Goal: Task Accomplishment & Management: Complete application form

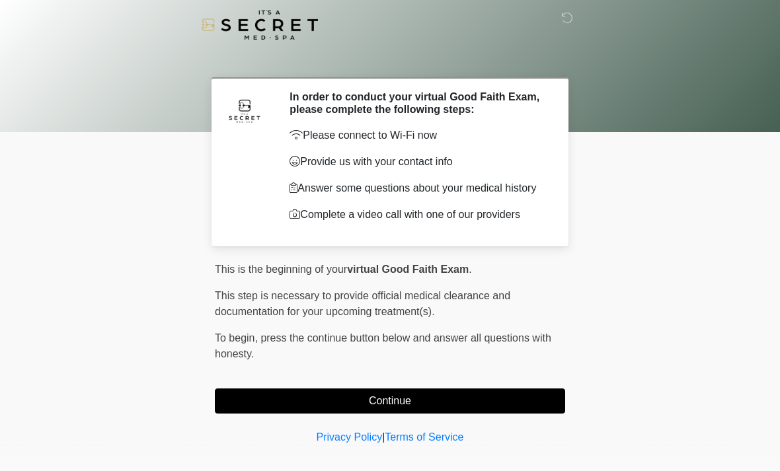
click at [500, 404] on button "Continue" at bounding box center [390, 401] width 350 height 25
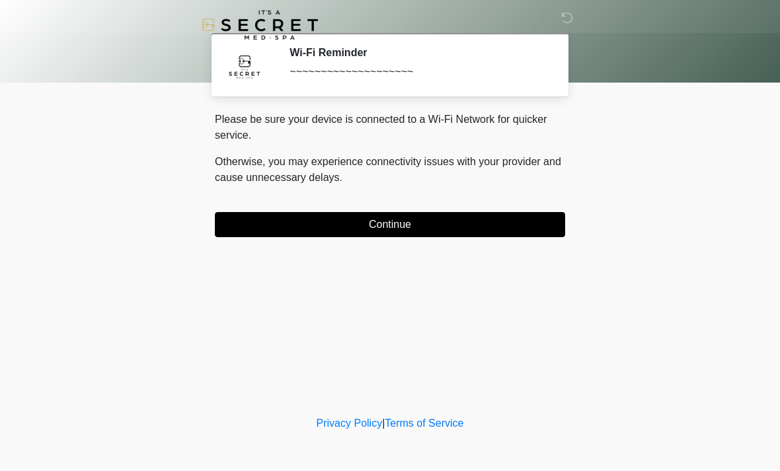
click at [535, 229] on button "Continue" at bounding box center [390, 224] width 350 height 25
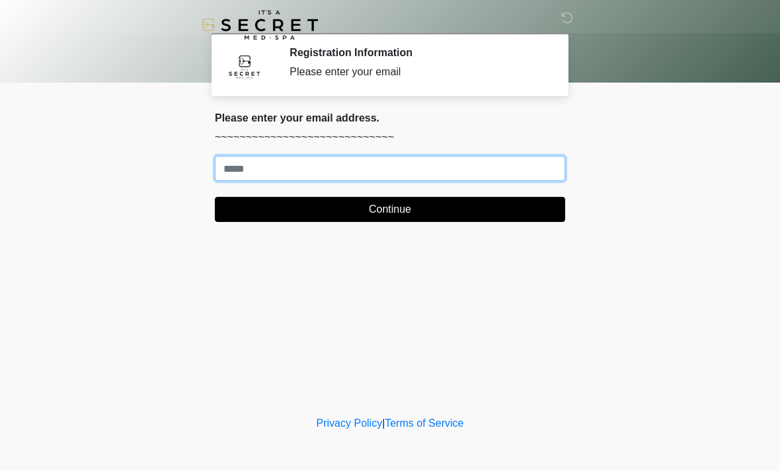
click at [538, 167] on input "Where should we email your treatment plan?" at bounding box center [390, 168] width 350 height 25
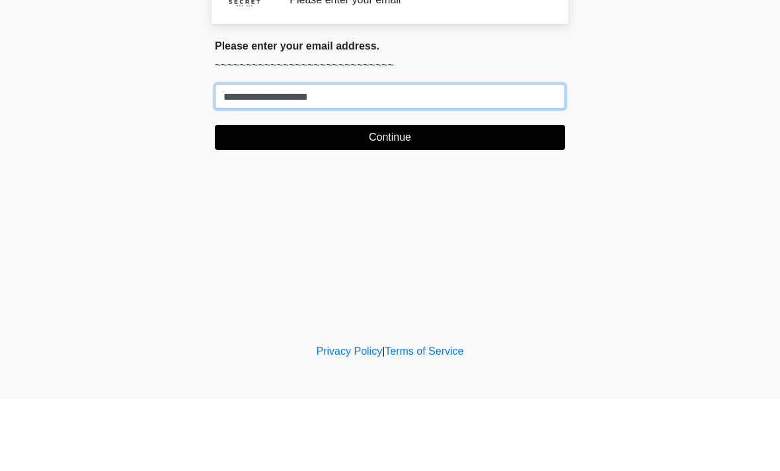
type input "**********"
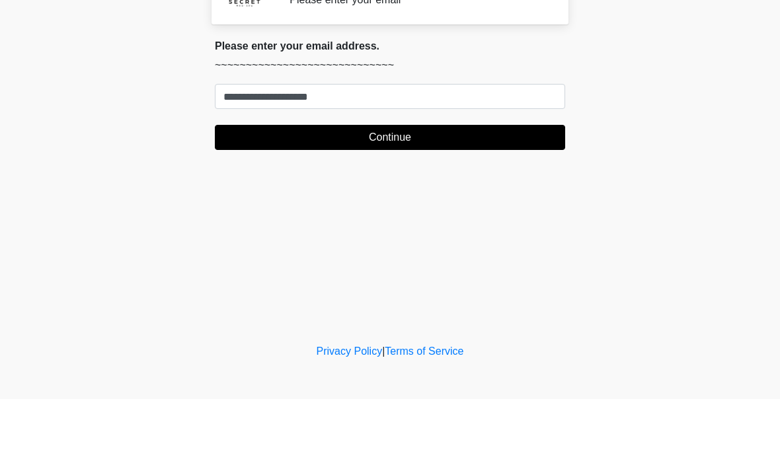
click at [479, 197] on button "Continue" at bounding box center [390, 209] width 350 height 25
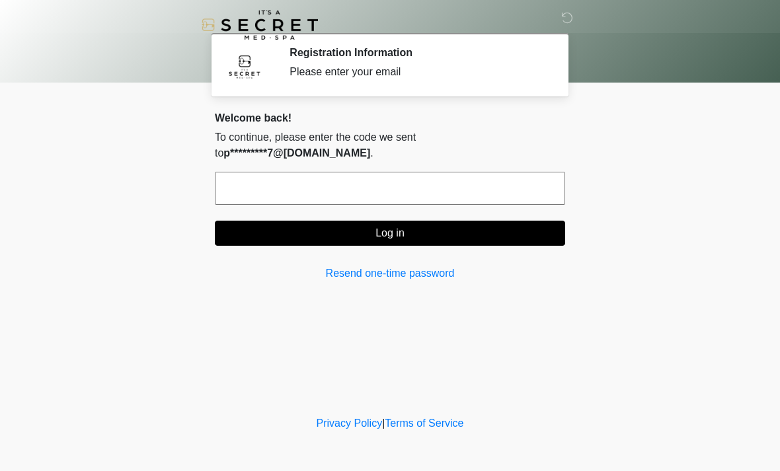
click at [467, 173] on input "text" at bounding box center [390, 188] width 350 height 33
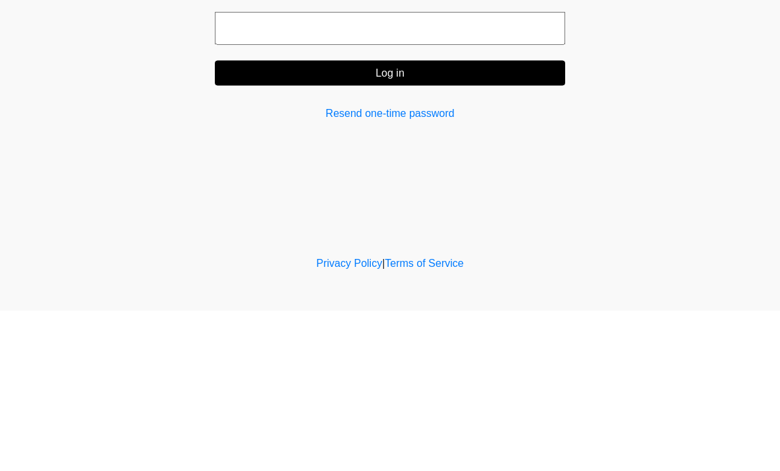
click at [420, 266] on link "Resend one-time password" at bounding box center [390, 274] width 350 height 16
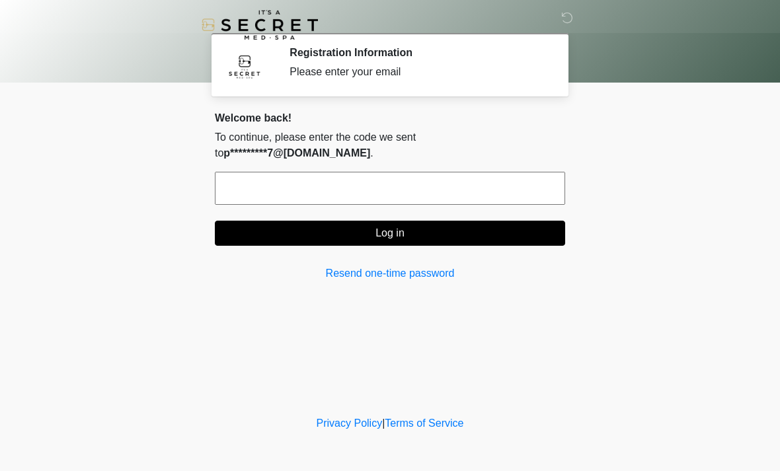
click at [408, 266] on link "Resend one-time password" at bounding box center [390, 274] width 350 height 16
click at [360, 172] on input "text" at bounding box center [390, 188] width 350 height 33
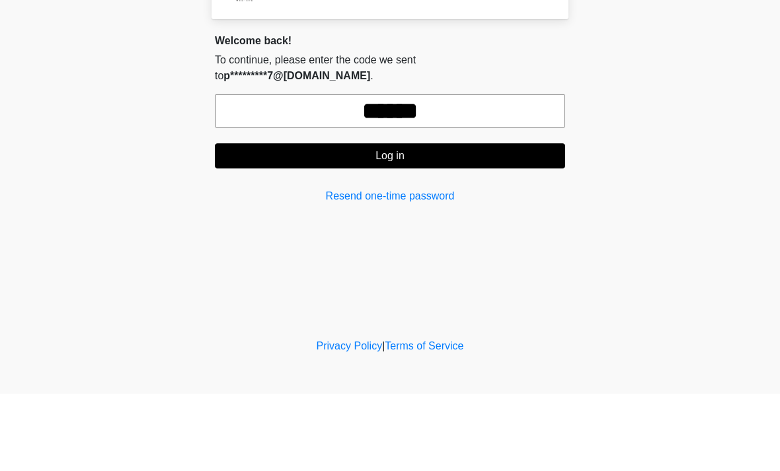
type input "******"
click at [435, 221] on button "Log in" at bounding box center [390, 233] width 350 height 25
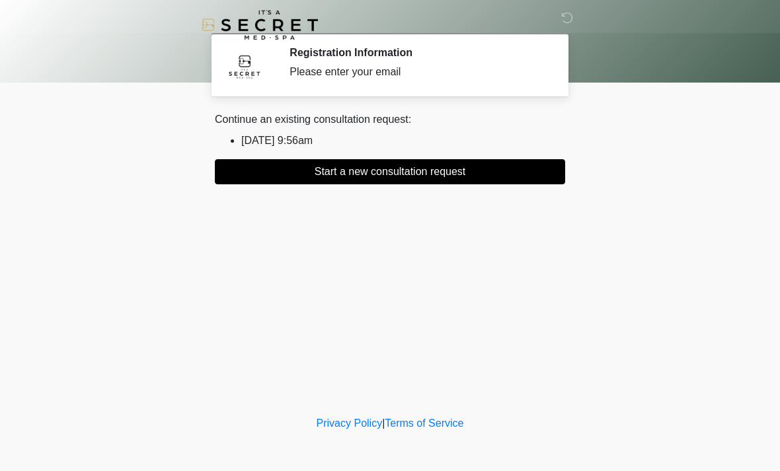
click at [402, 162] on button "Start a new consultation request" at bounding box center [390, 171] width 350 height 25
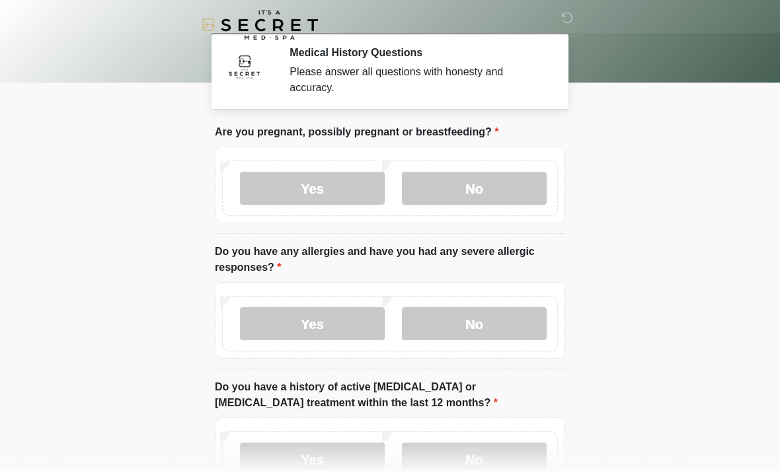
click at [490, 192] on label "No" at bounding box center [474, 188] width 145 height 33
click at [477, 332] on label "No" at bounding box center [474, 323] width 145 height 33
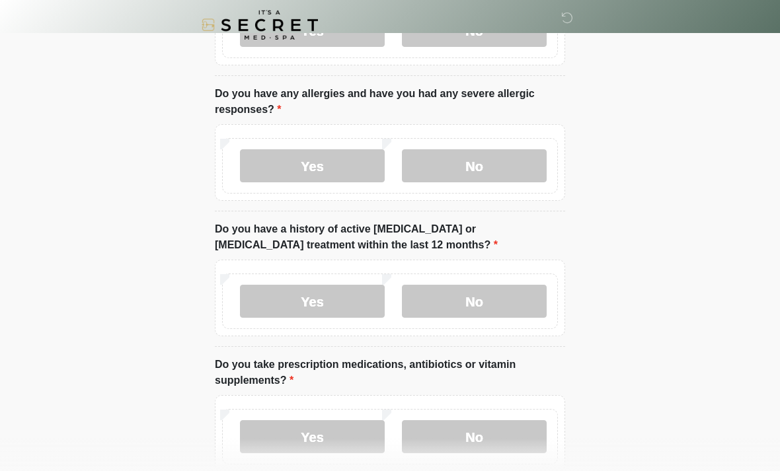
click at [502, 286] on label "No" at bounding box center [474, 301] width 145 height 33
click at [505, 411] on div "Yes No" at bounding box center [390, 437] width 336 height 56
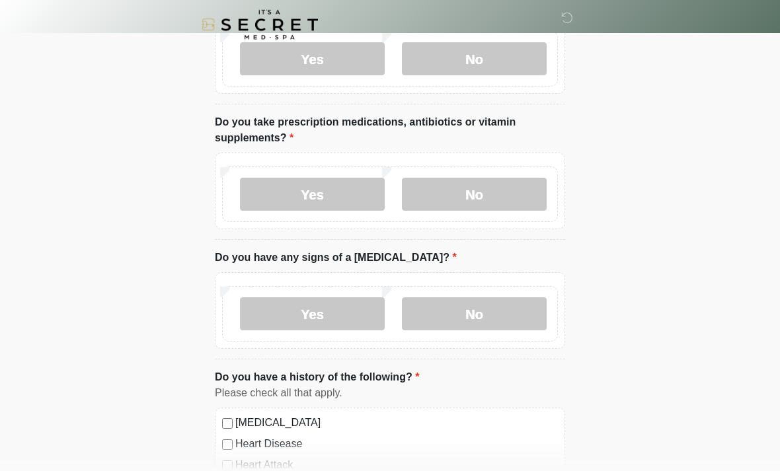
click at [489, 206] on label "No" at bounding box center [474, 194] width 145 height 33
click at [505, 305] on label "No" at bounding box center [474, 313] width 145 height 33
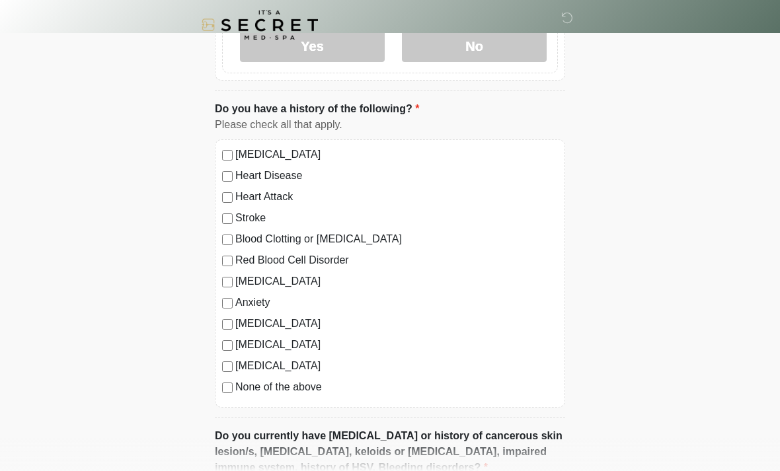
click at [310, 382] on label "None of the above" at bounding box center [396, 387] width 323 height 16
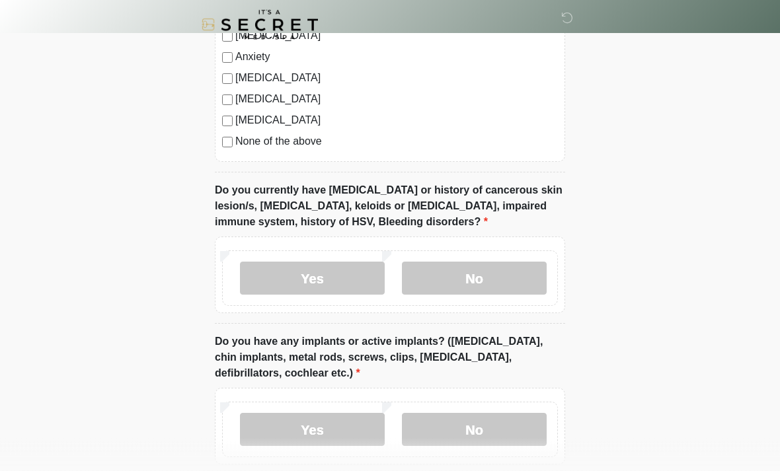
click at [503, 276] on label "No" at bounding box center [474, 278] width 145 height 33
click at [508, 436] on label "No" at bounding box center [474, 429] width 145 height 33
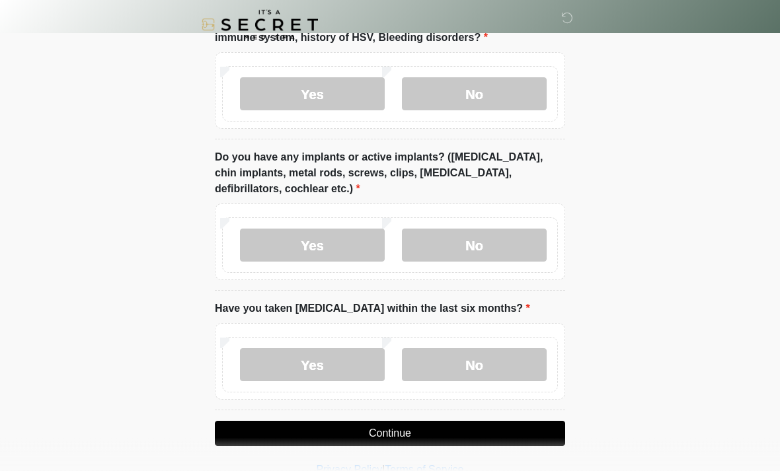
scroll to position [1101, 0]
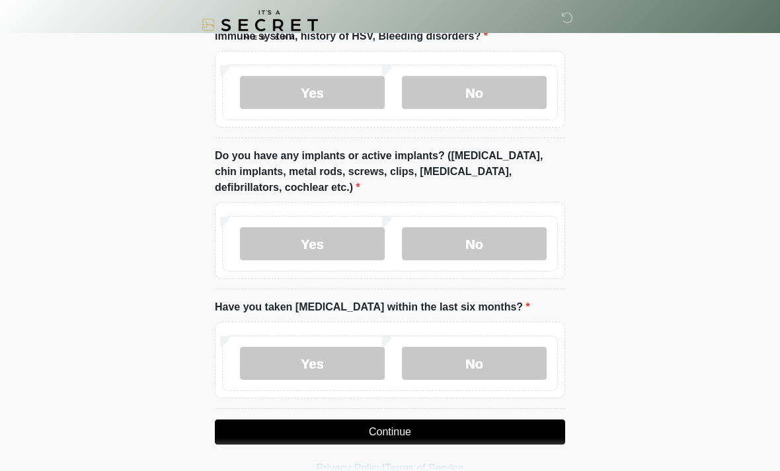
click at [500, 369] on label "No" at bounding box center [474, 363] width 145 height 33
click at [502, 424] on button "Continue" at bounding box center [390, 432] width 350 height 25
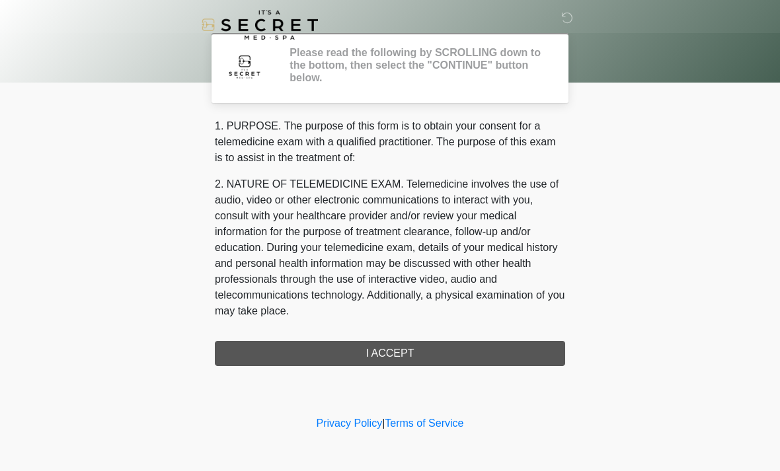
scroll to position [0, 0]
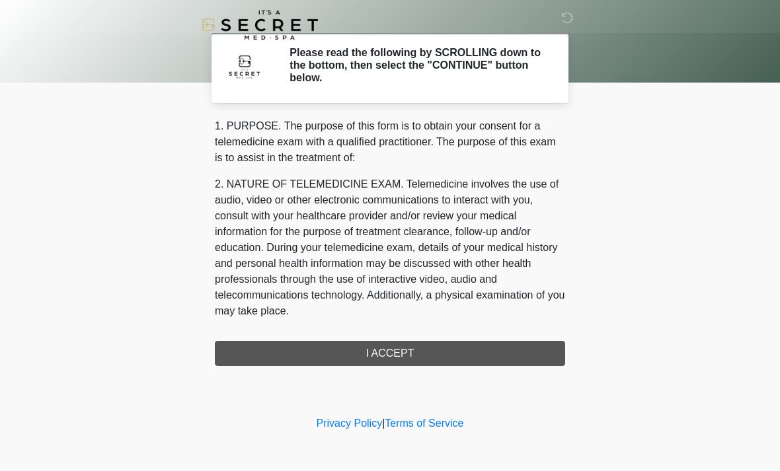
click at [417, 340] on div "1. PURPOSE. The purpose of this form is to obtain your consent for a telemedici…" at bounding box center [390, 242] width 350 height 248
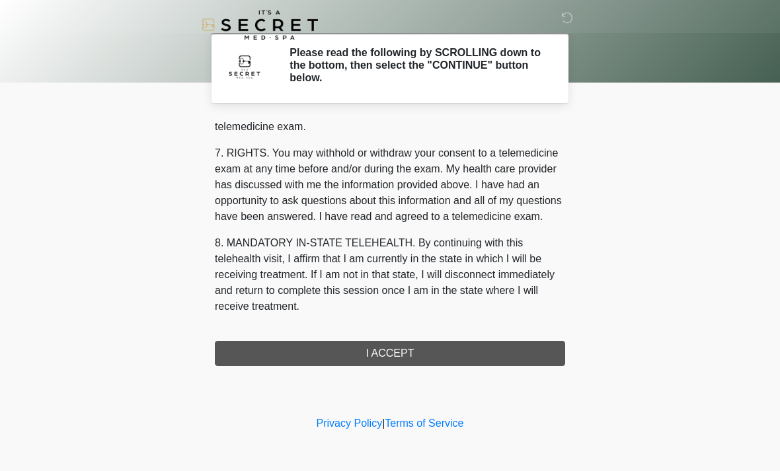
click at [403, 346] on div "1. PURPOSE. The purpose of this form is to obtain your consent for a telemedici…" at bounding box center [390, 242] width 350 height 248
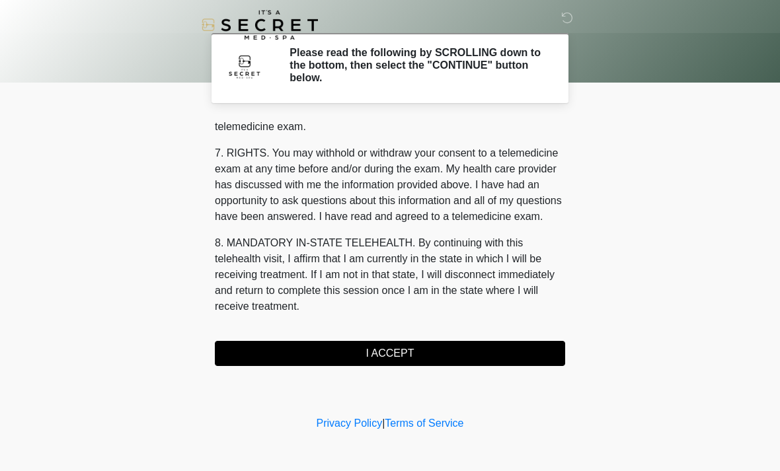
click at [453, 354] on button "I ACCEPT" at bounding box center [390, 353] width 350 height 25
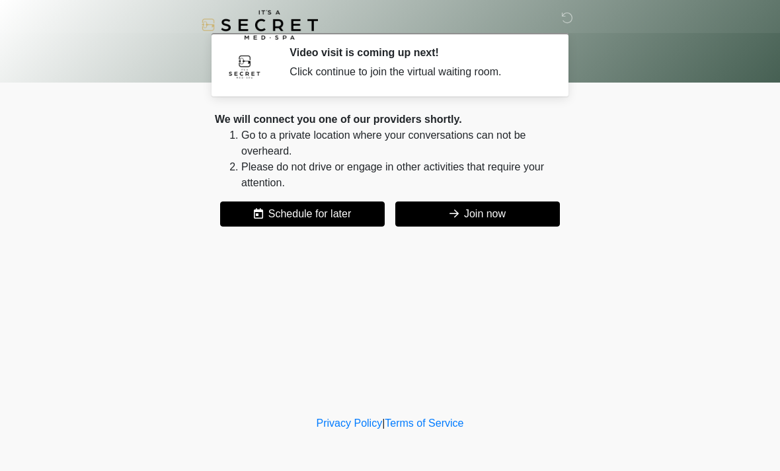
click at [477, 214] on button "Join now" at bounding box center [477, 214] width 165 height 25
